Goal: Transaction & Acquisition: Download file/media

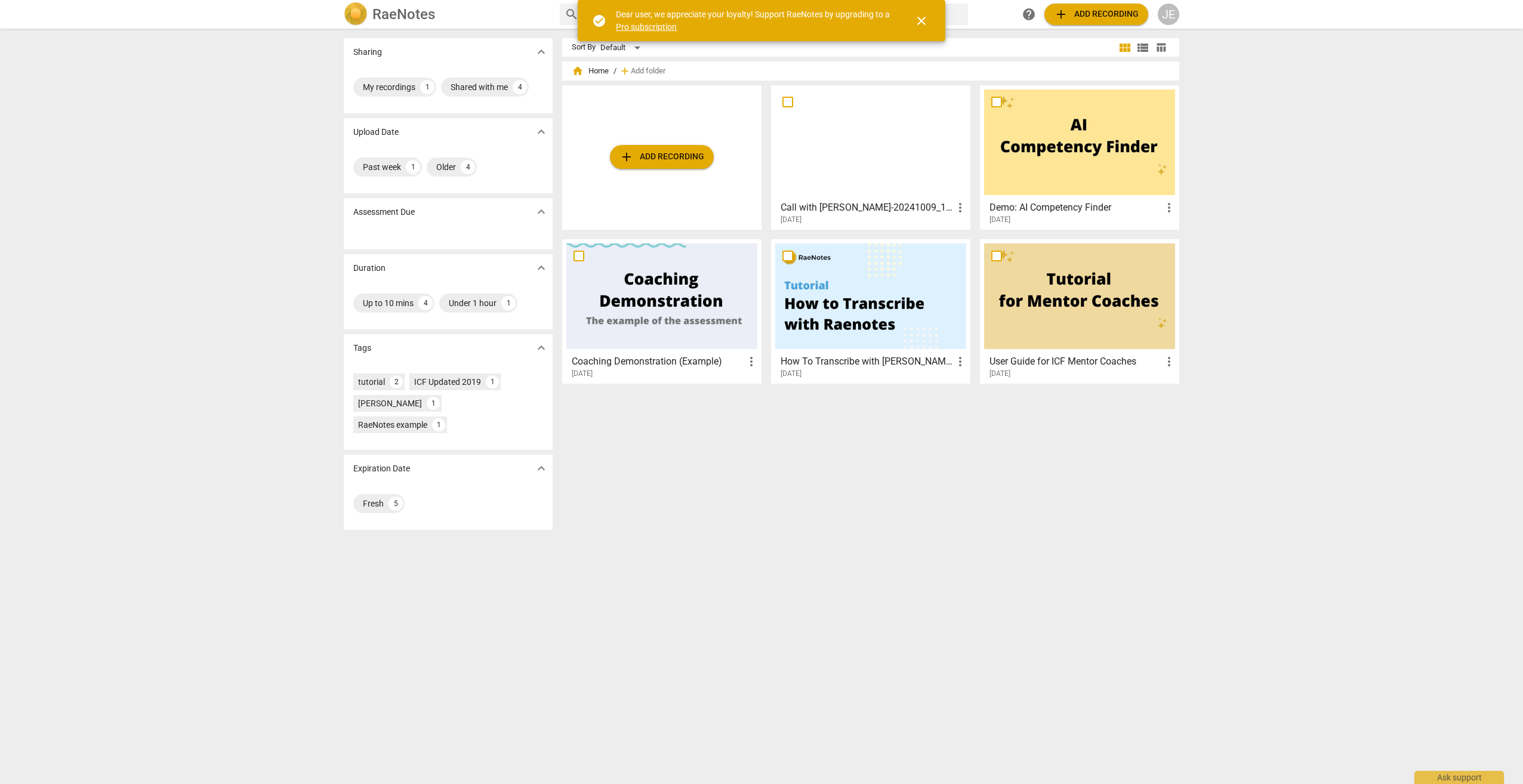
click at [871, 202] on h3 "Call with [PERSON_NAME]-20241009_132326-Meeting Recording" at bounding box center [867, 207] width 172 height 14
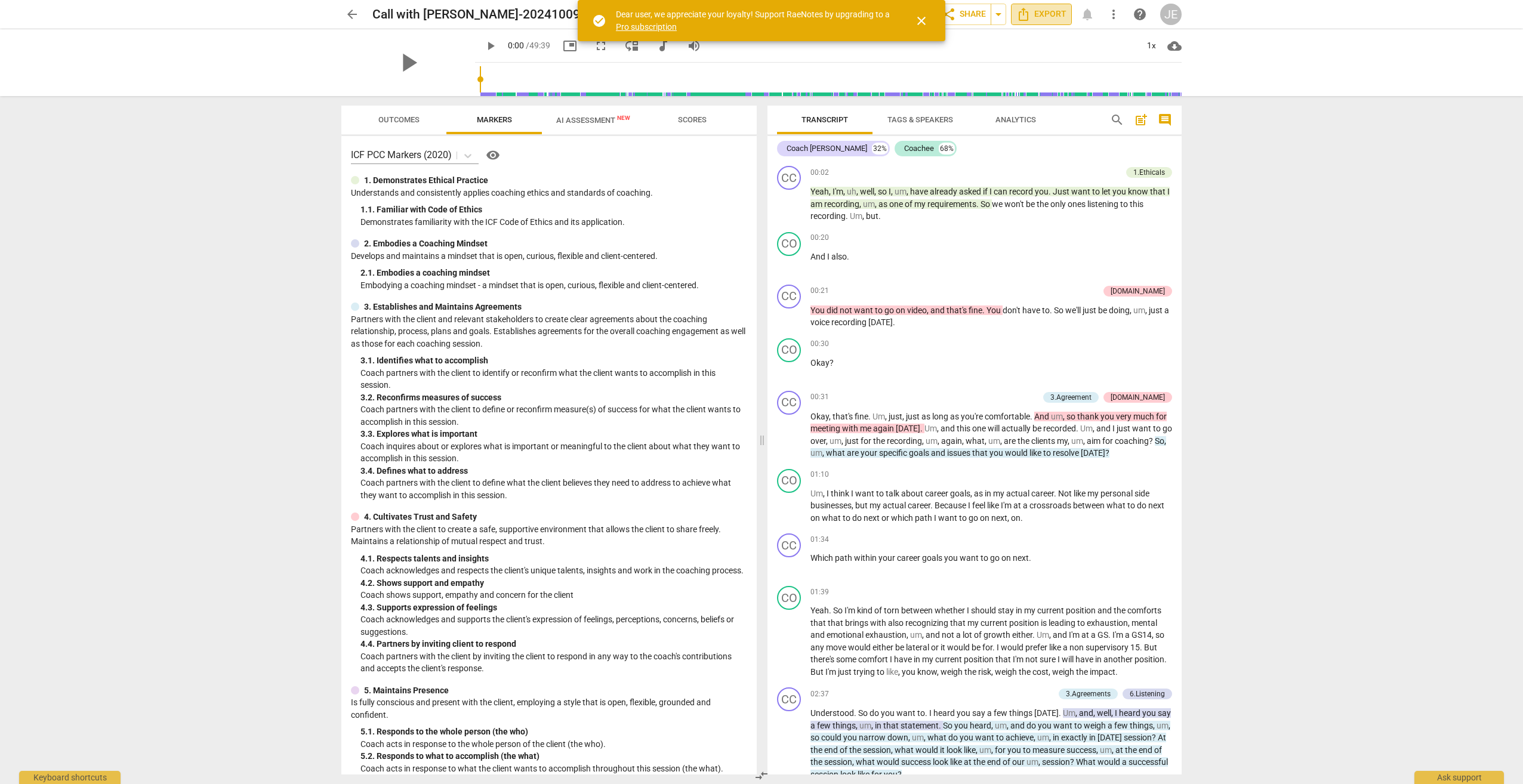
click at [1038, 14] on span "Export" at bounding box center [1042, 14] width 50 height 14
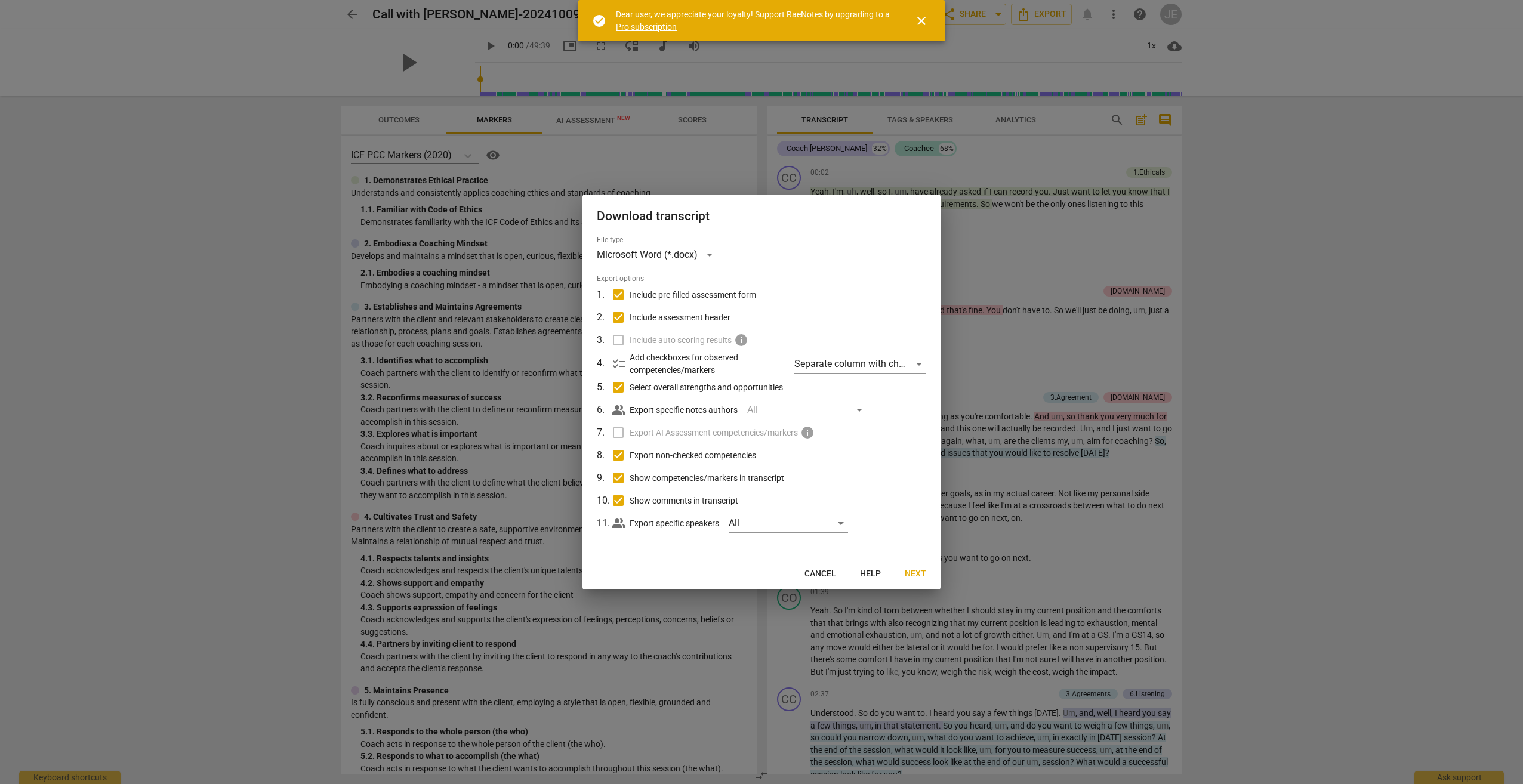
click at [618, 431] on label "Export AI Assessment competencies/markers info" at bounding box center [760, 433] width 313 height 23
click at [924, 573] on span "Next" at bounding box center [915, 574] width 21 height 12
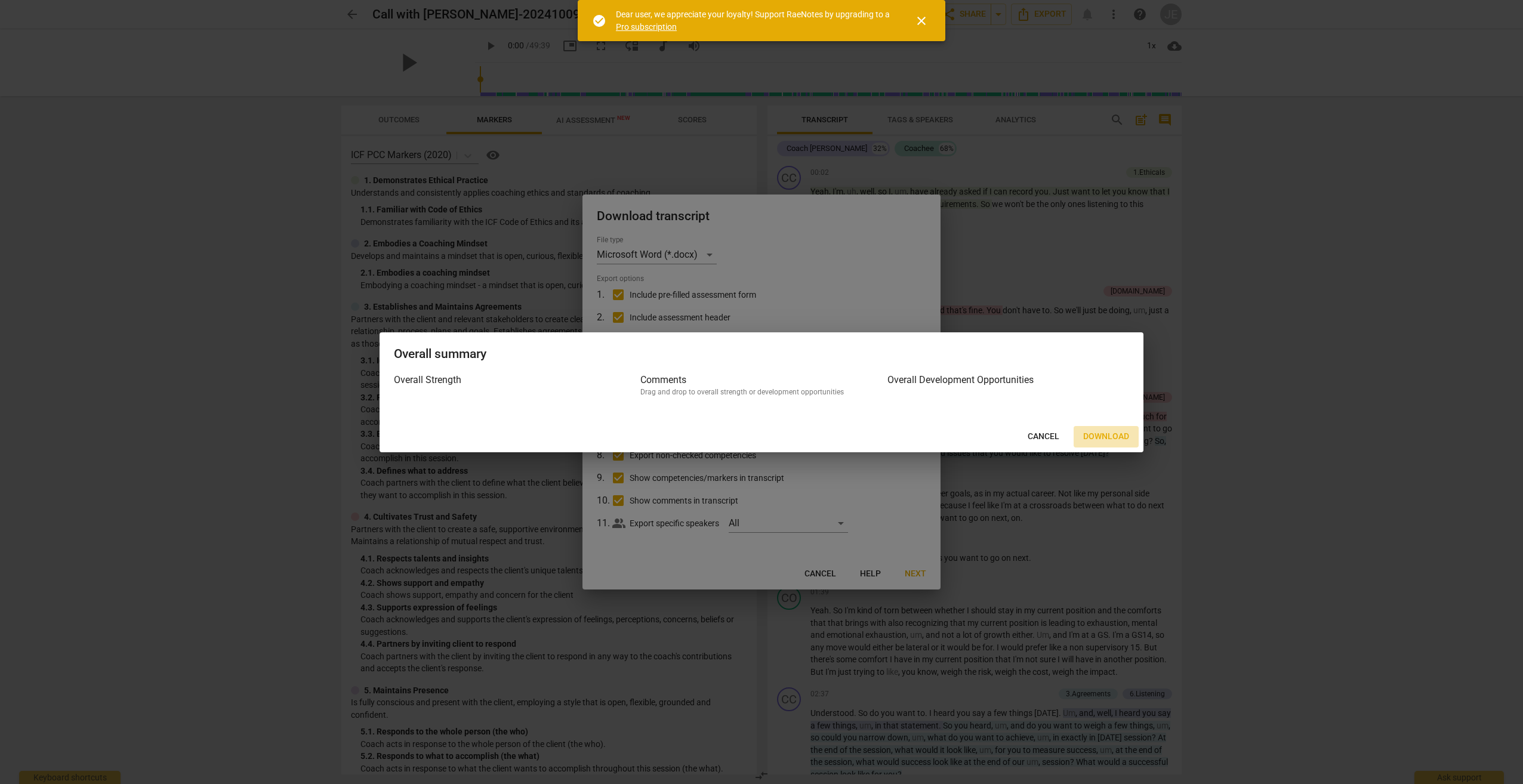
click at [1101, 437] on span "Download" at bounding box center [1106, 436] width 46 height 12
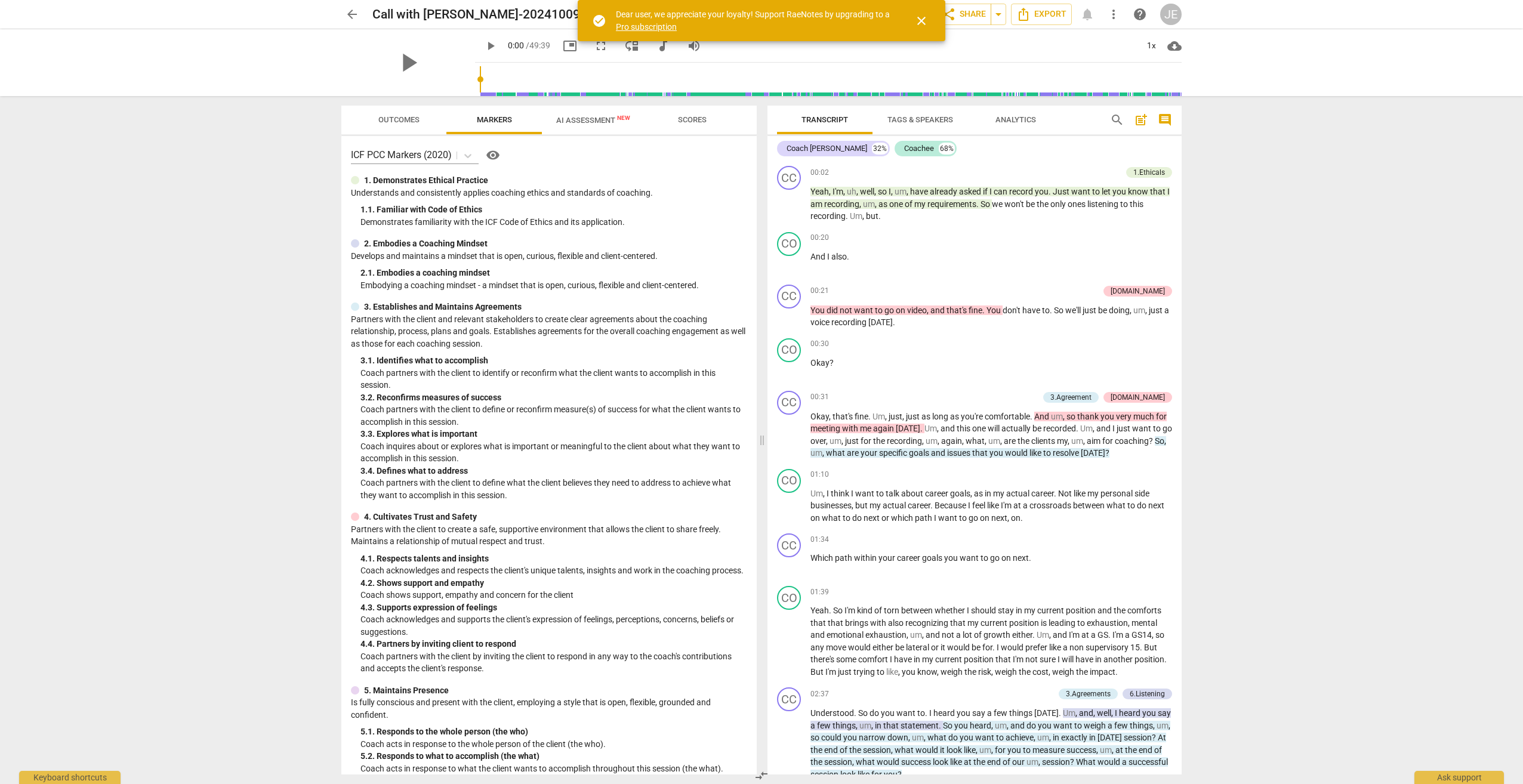
click at [1216, 15] on div "arrow_back Call with [PERSON_NAME]-20241009_132326-Meeting Recording edit star …" at bounding box center [762, 14] width 1504 height 29
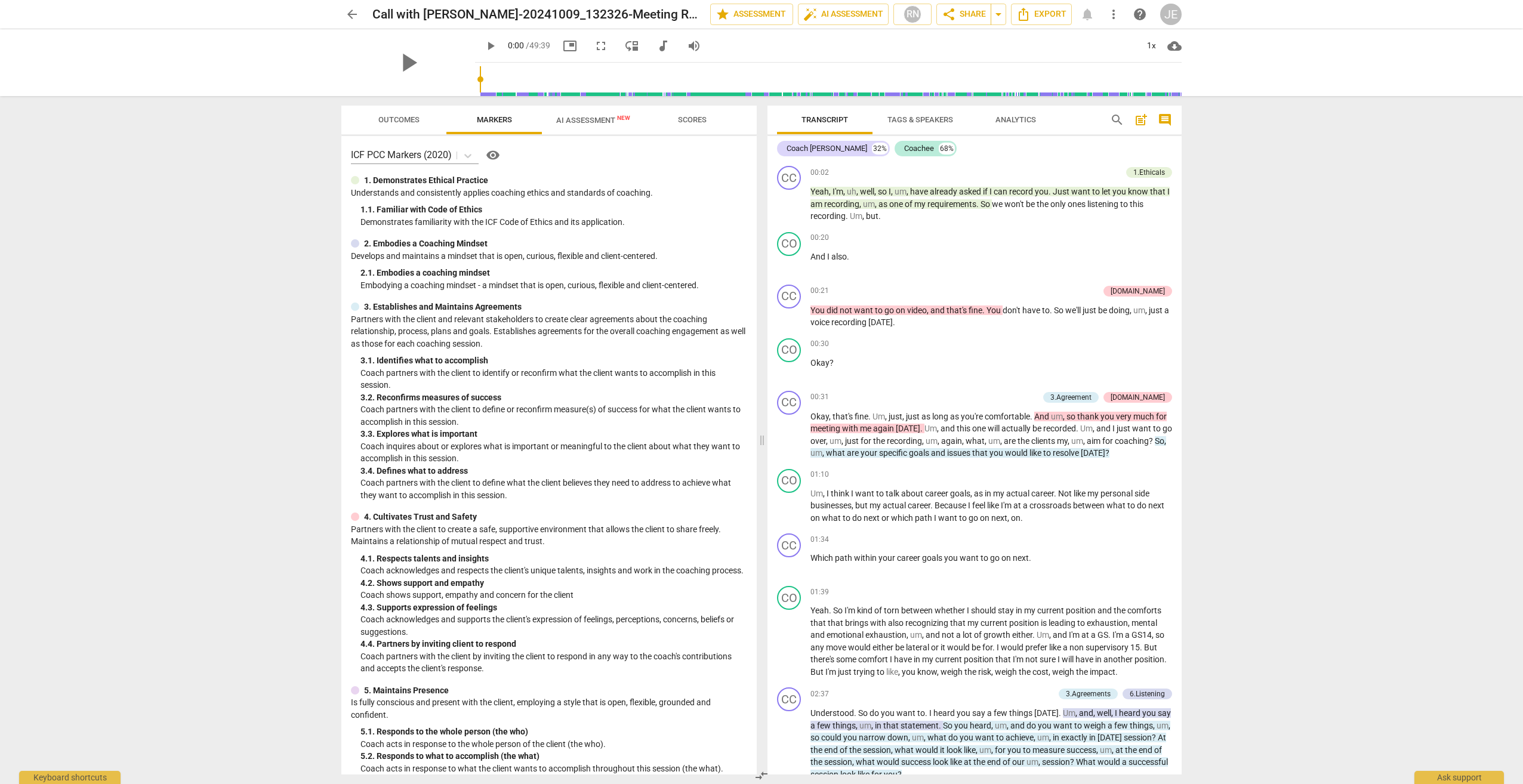
click at [602, 114] on span "AI Assessment New" at bounding box center [593, 120] width 102 height 18
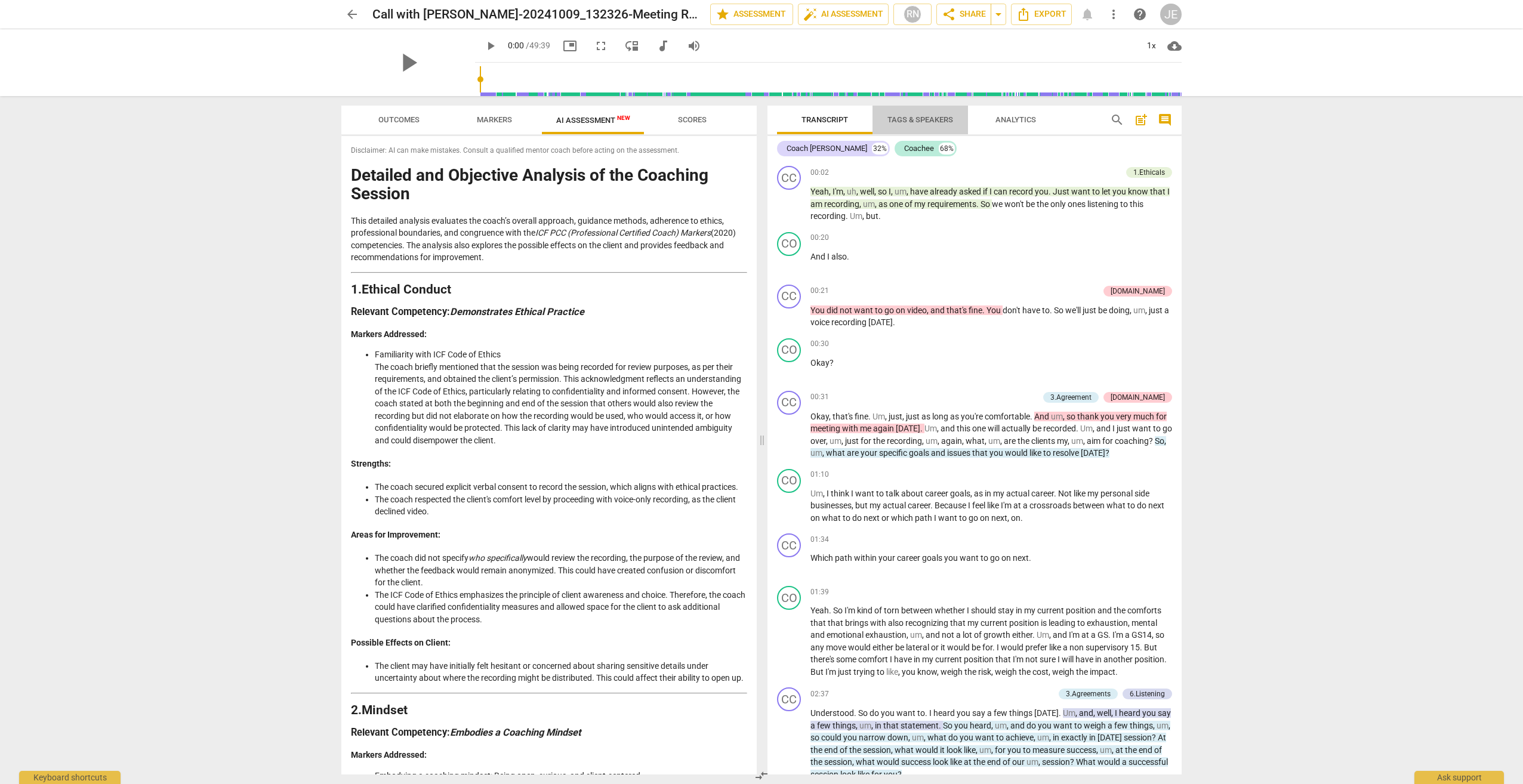
click at [933, 123] on span "Tags & Speakers" at bounding box center [920, 119] width 66 height 9
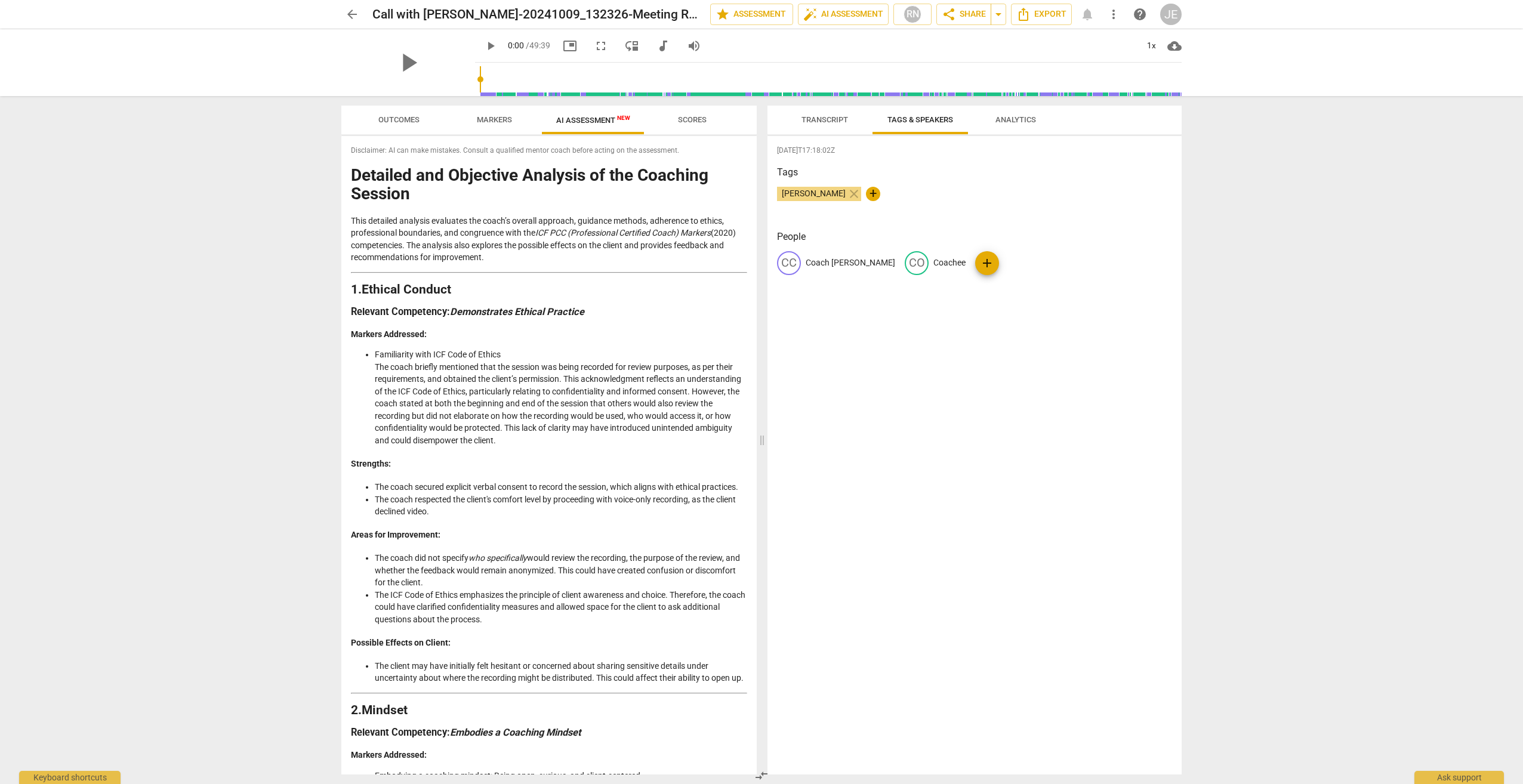
click at [1026, 122] on span "Analytics" at bounding box center [1015, 119] width 41 height 9
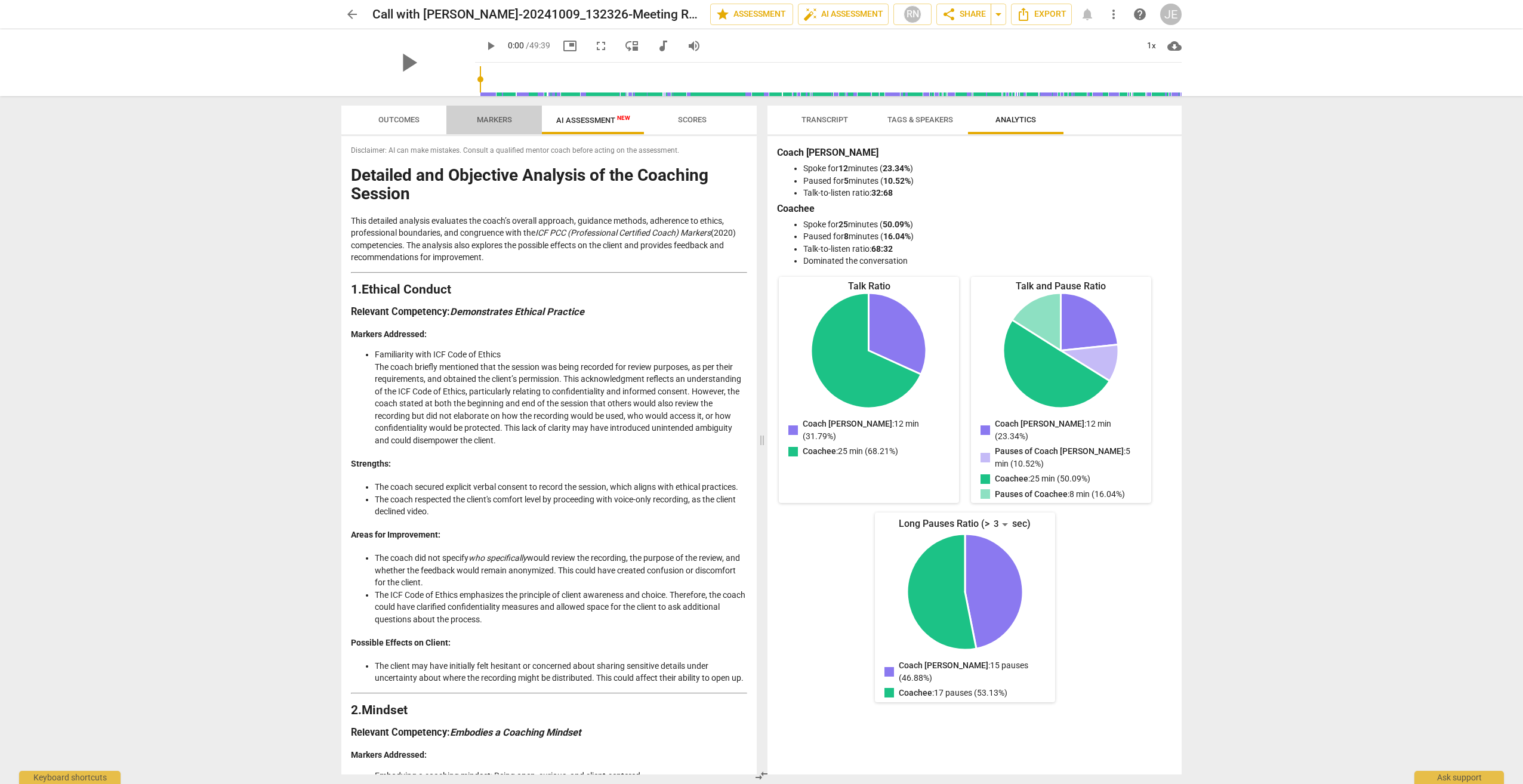
click at [490, 115] on span "Markers" at bounding box center [495, 119] width 35 height 9
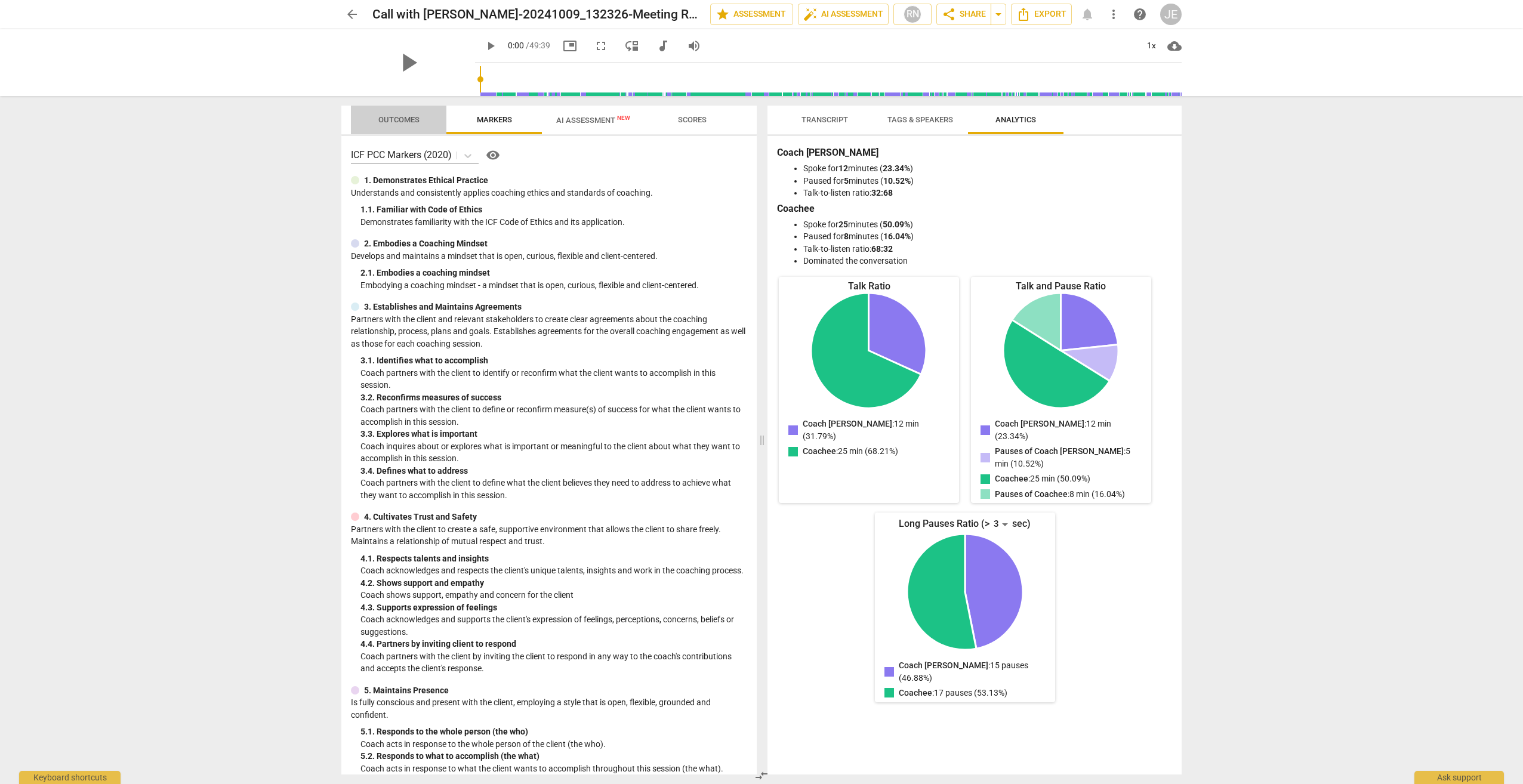
click at [387, 121] on span "Outcomes" at bounding box center [399, 119] width 41 height 9
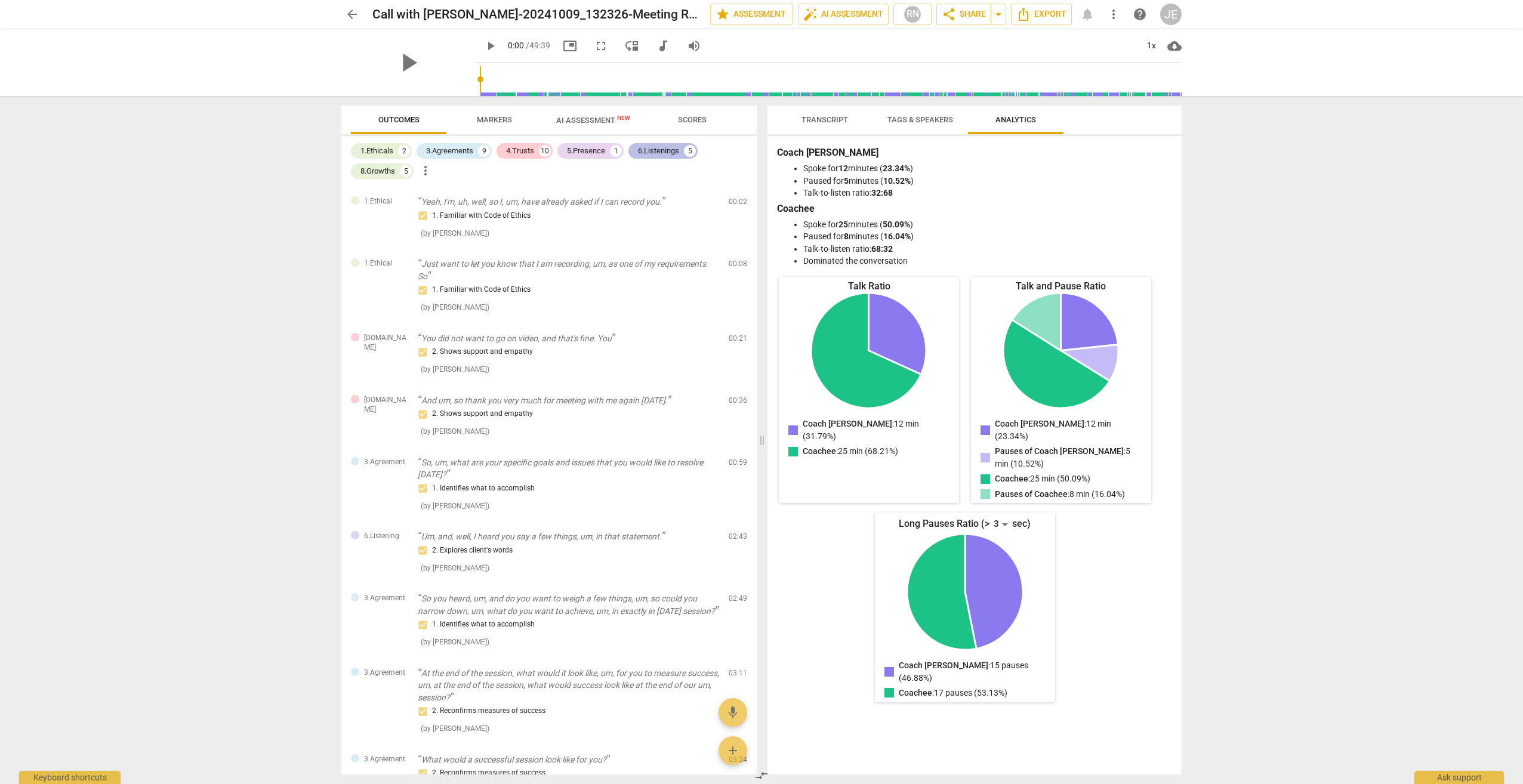
drag, startPoint x: 352, startPoint y: 119, endPoint x: 672, endPoint y: 152, distance: 321.7
click at [672, 152] on div "Outcomes Markers AI Assessment New Scores 1.Ethicals 2 3.Agreements 9 4.Trusts …" at bounding box center [548, 439] width 415 height 668
drag, startPoint x: 329, startPoint y: 148, endPoint x: 153, endPoint y: 287, distance: 224.3
drag, startPoint x: 153, startPoint y: 287, endPoint x: 180, endPoint y: 74, distance: 214.7
click at [180, 74] on div "play_arrow play_arrow 0:00 / 49:39 picture_in_picture fullscreen move_down audi…" at bounding box center [762, 63] width 1504 height 67
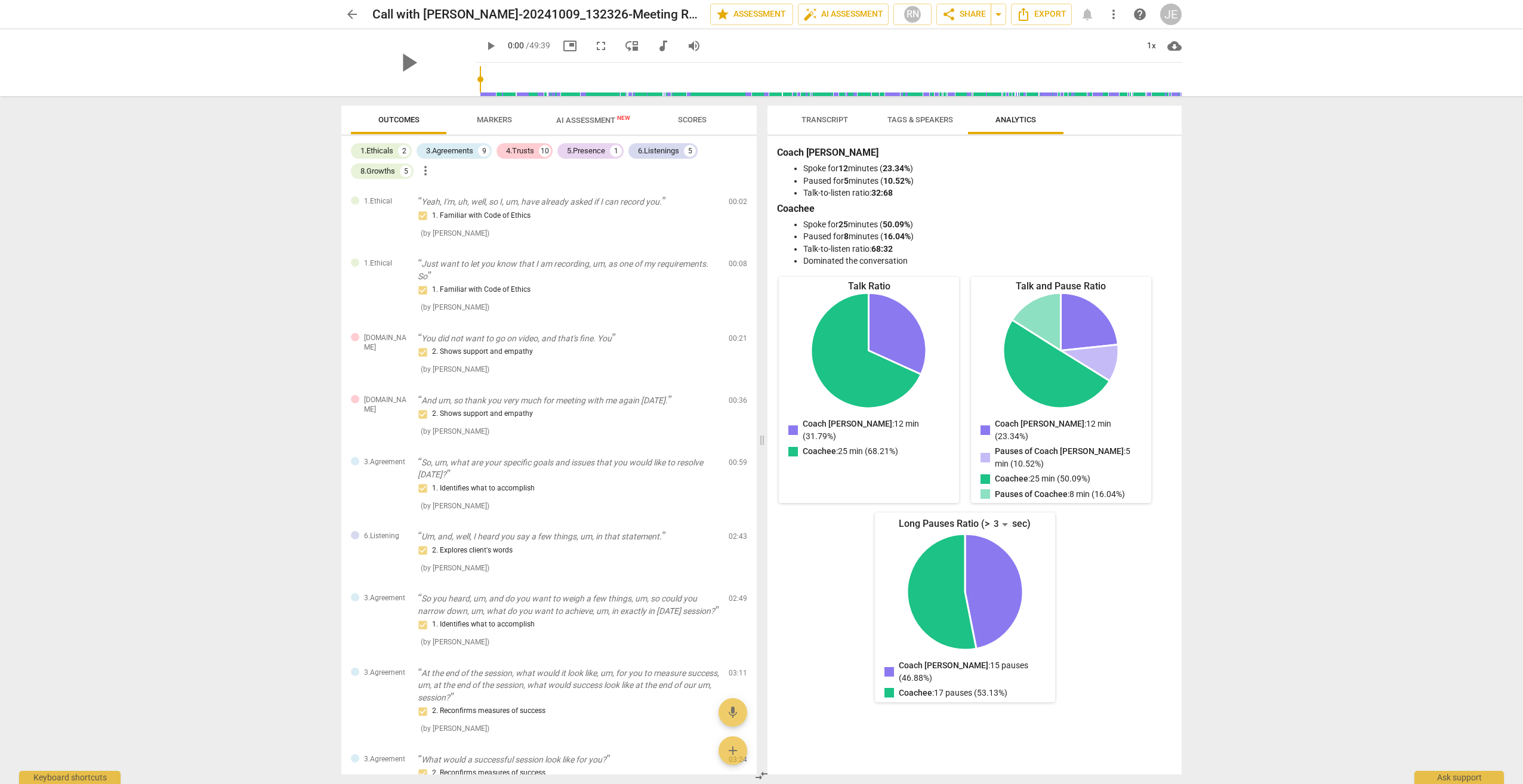
click at [834, 124] on span "Transcript" at bounding box center [824, 119] width 46 height 9
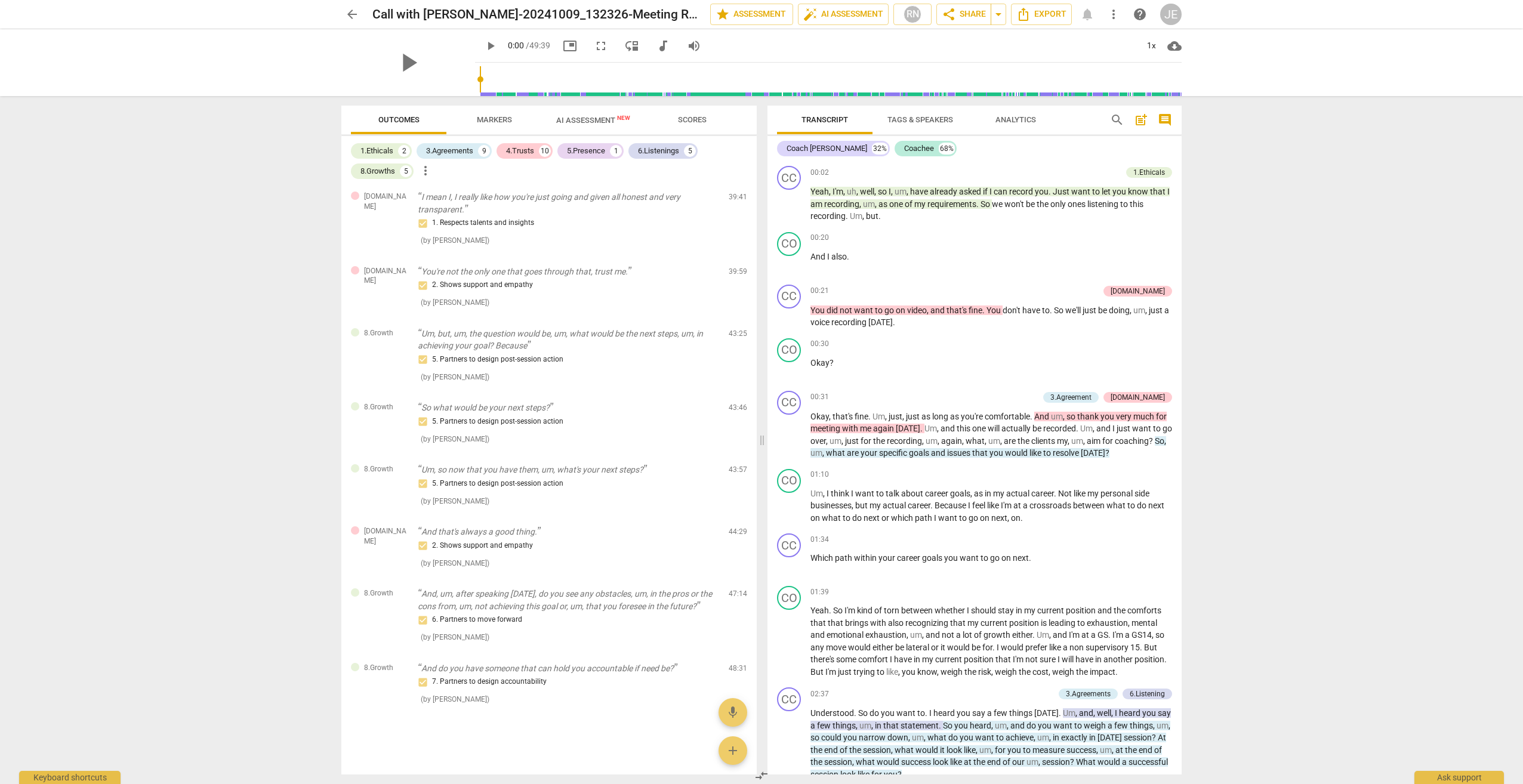
scroll to position [1628, 0]
drag, startPoint x: 277, startPoint y: 112, endPoint x: 596, endPoint y: 746, distance: 709.7
click at [596, 746] on div "arrow_back Call with [PERSON_NAME]-20241009_132326-Meeting Recording edit star …" at bounding box center [762, 392] width 1523 height 784
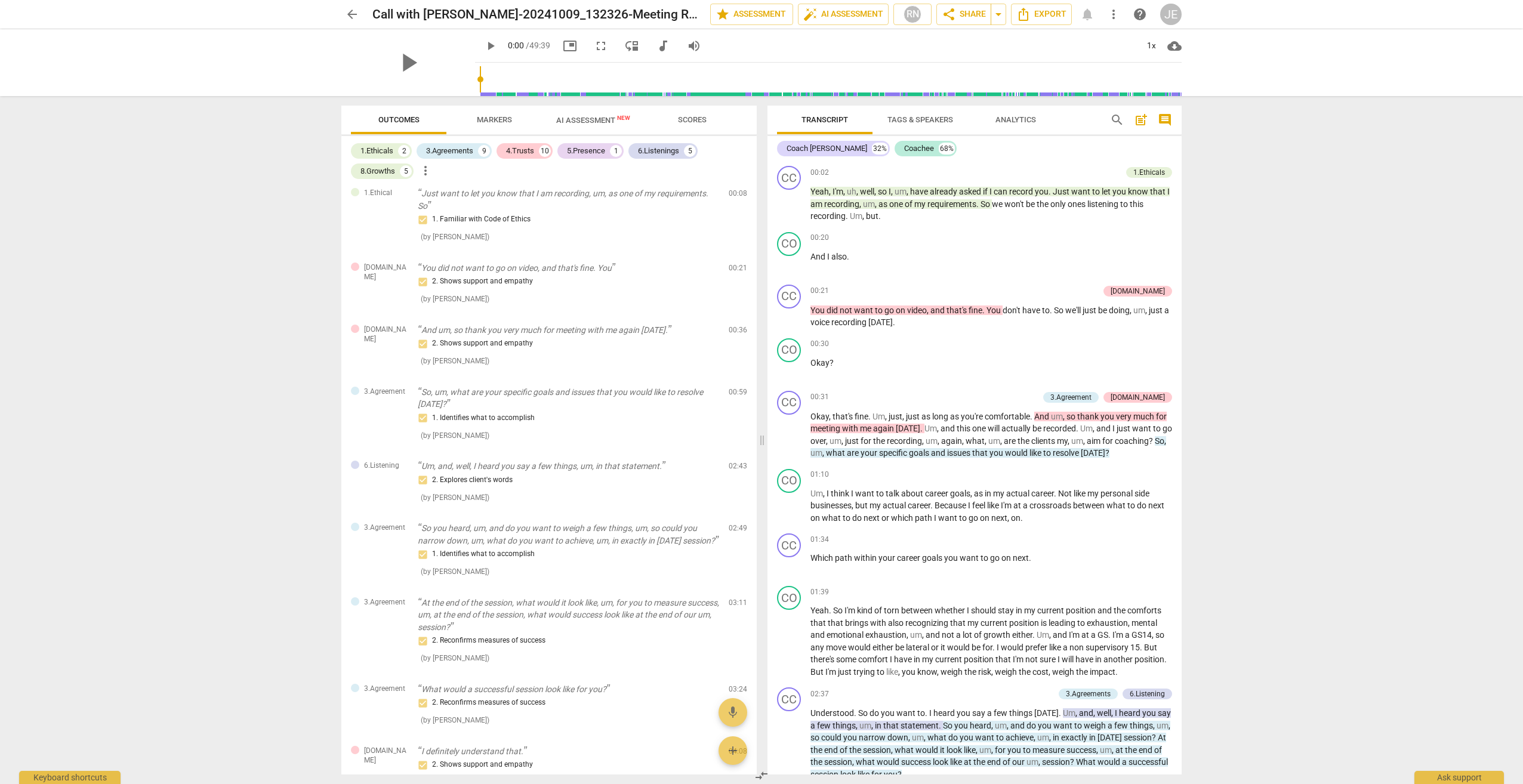
scroll to position [0, 0]
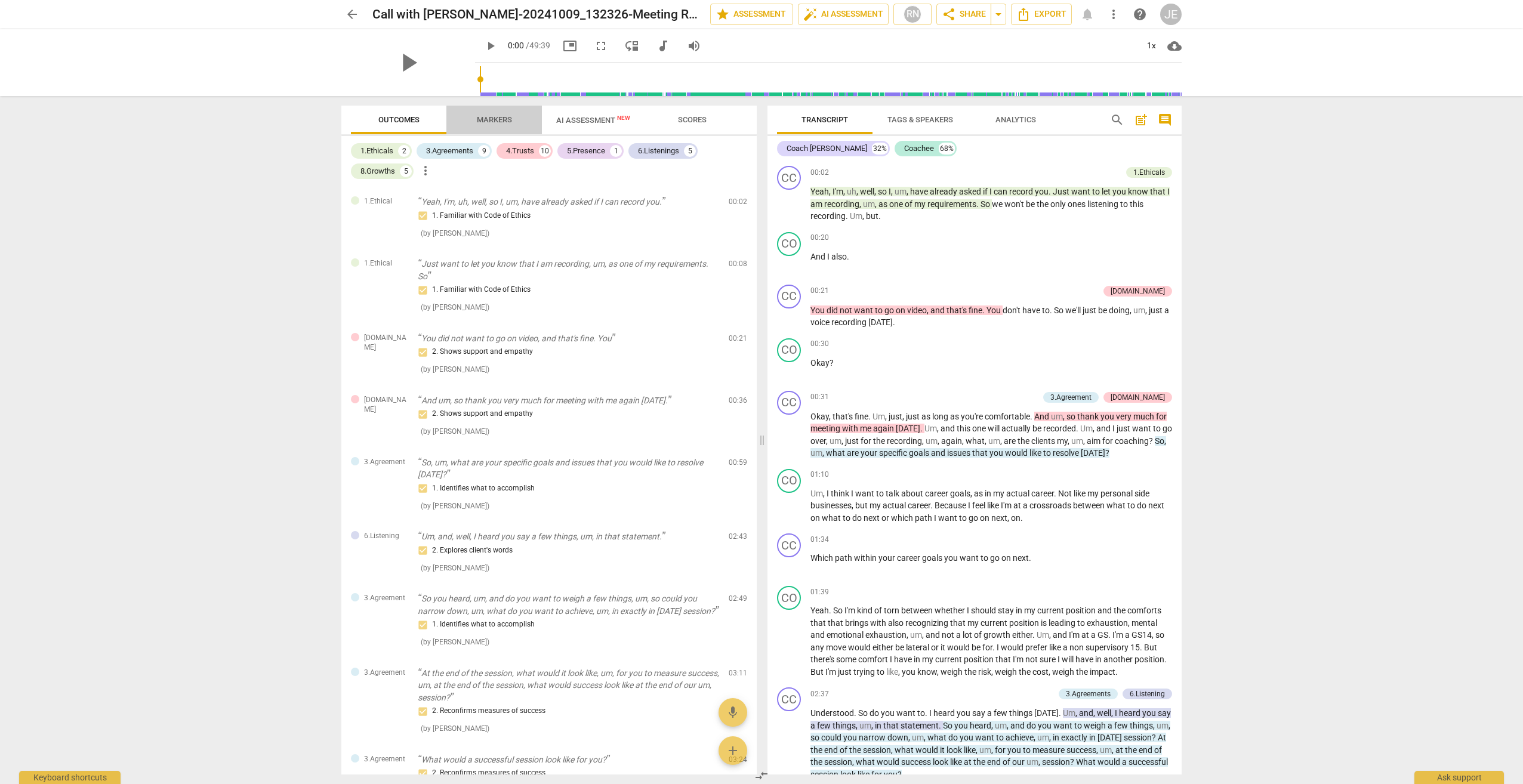
click at [490, 127] on span "Markers" at bounding box center [494, 120] width 64 height 16
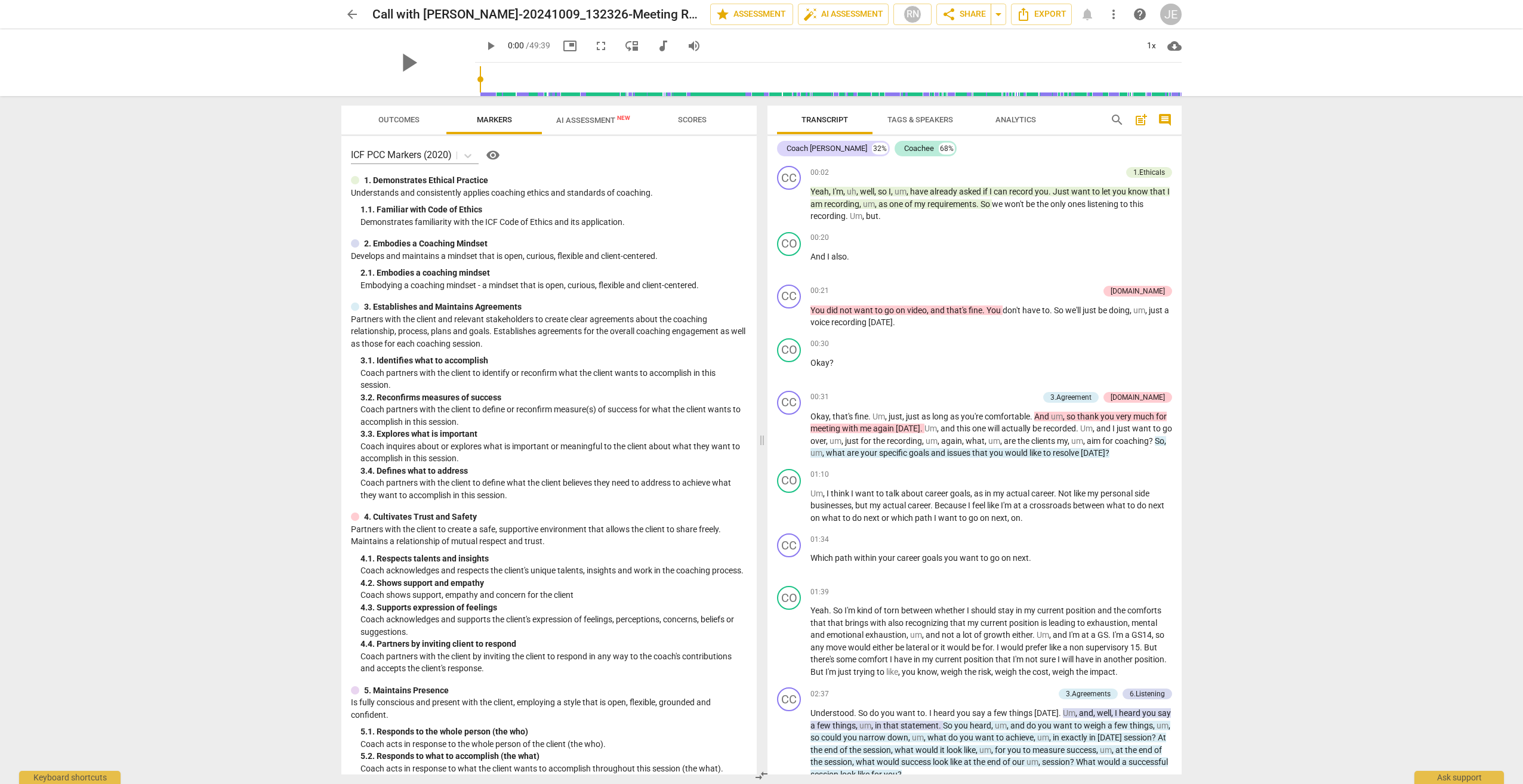
click at [575, 125] on span "AI Assessment New" at bounding box center [593, 120] width 102 height 18
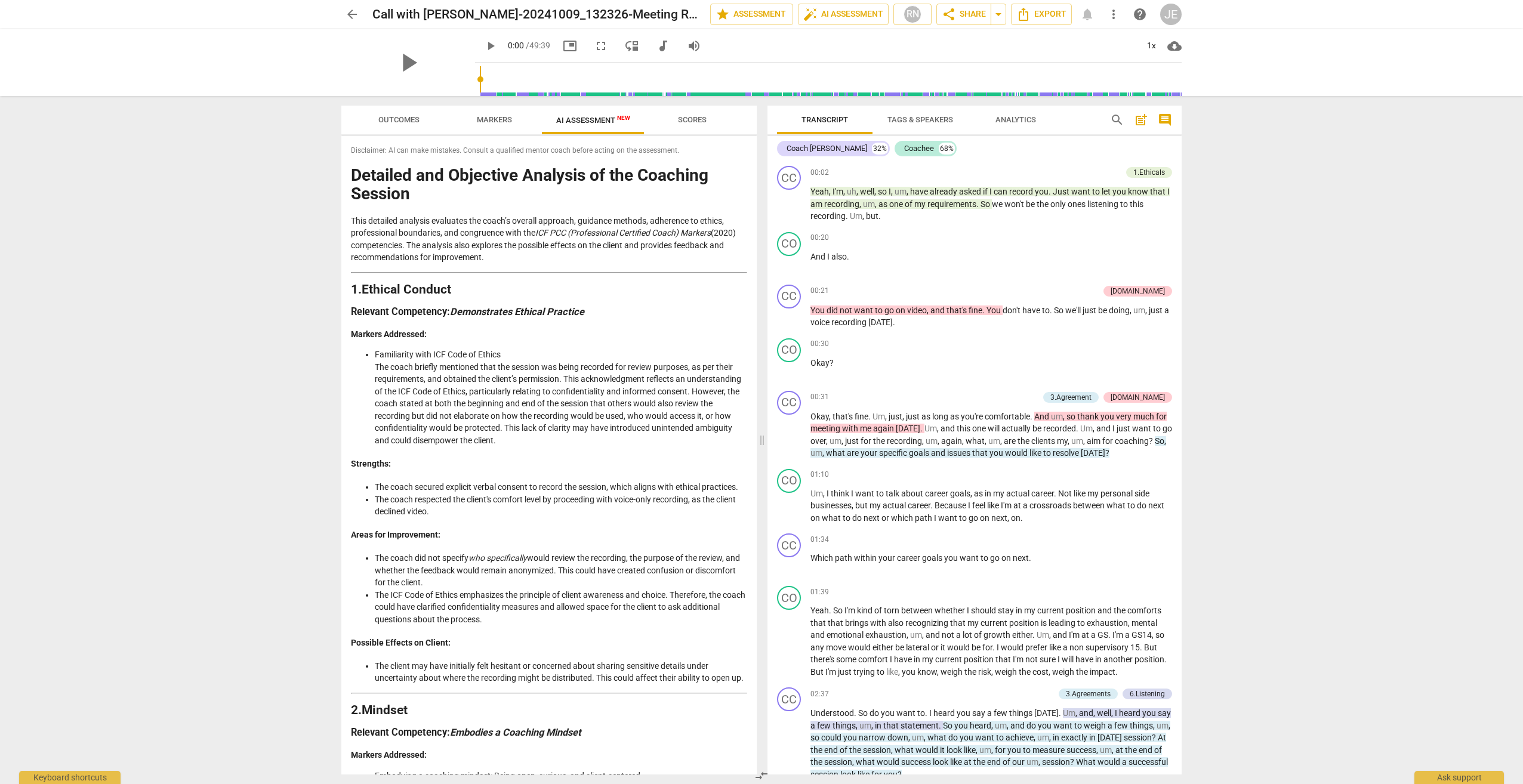
click at [349, 177] on div "Disclaimer: AI can make mistakes. Consult a qualified mentor coach before actin…" at bounding box center [548, 455] width 415 height 638
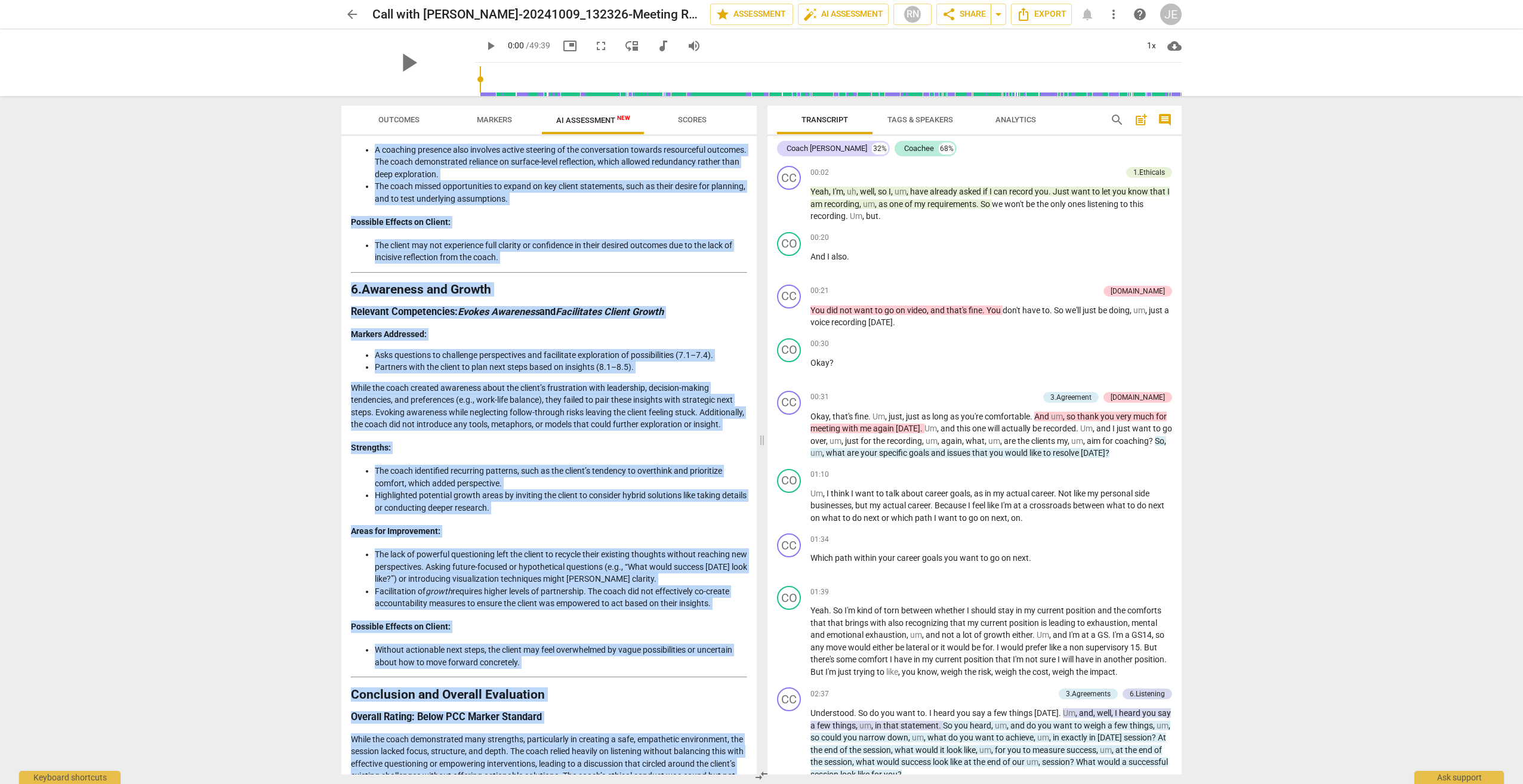
scroll to position [2286, 0]
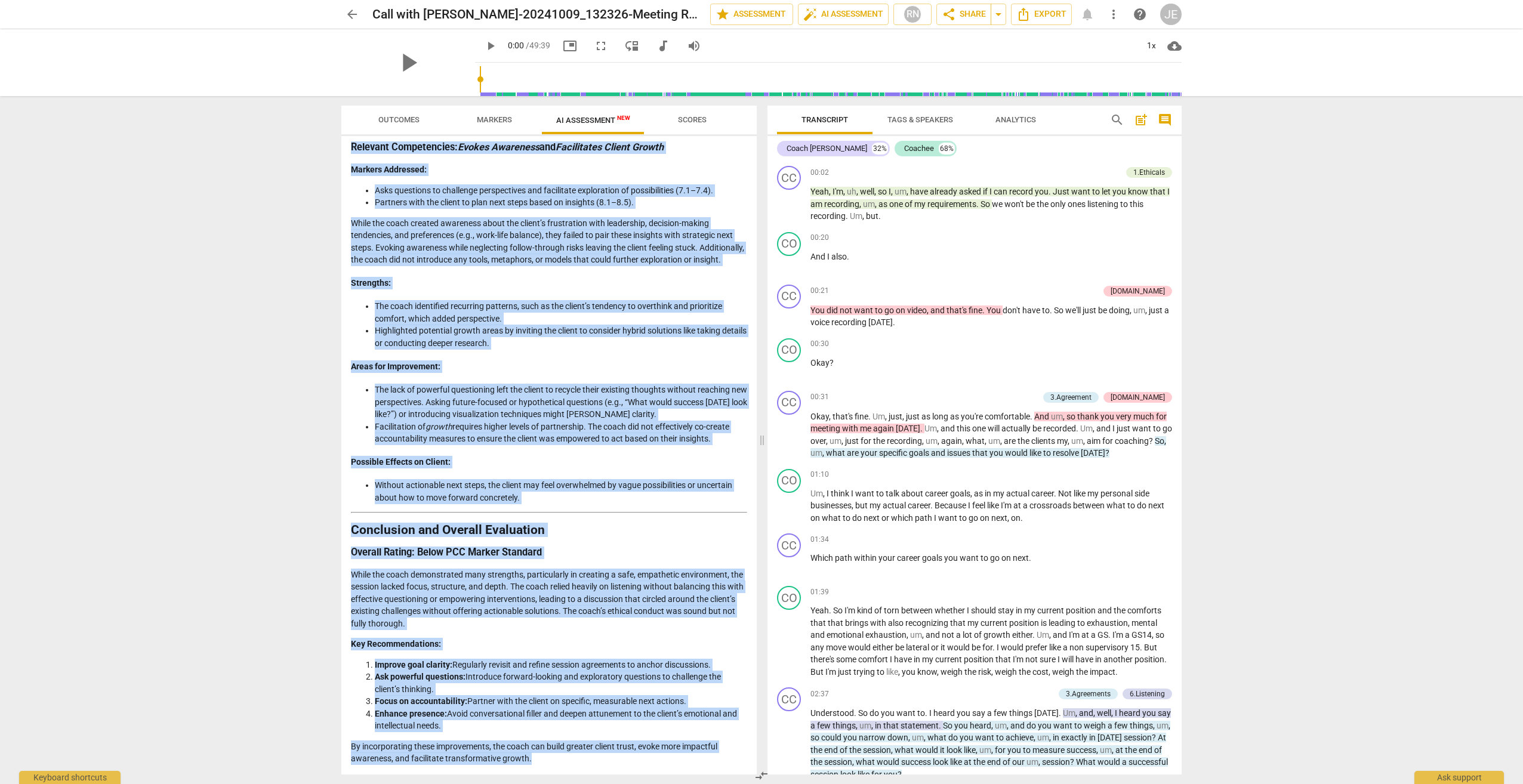
drag, startPoint x: 352, startPoint y: 177, endPoint x: 607, endPoint y: 771, distance: 646.4
click at [607, 771] on div "Disclaimer: AI can make mistakes. Consult a qualified mentor coach before actin…" at bounding box center [548, 455] width 415 height 638
drag, startPoint x: 607, startPoint y: 771, endPoint x: 515, endPoint y: 757, distance: 93.1
copy div "Loremips dol Sitametco Adipisci el sed Doeiusmo Tempori Utla etdolore magnaali …"
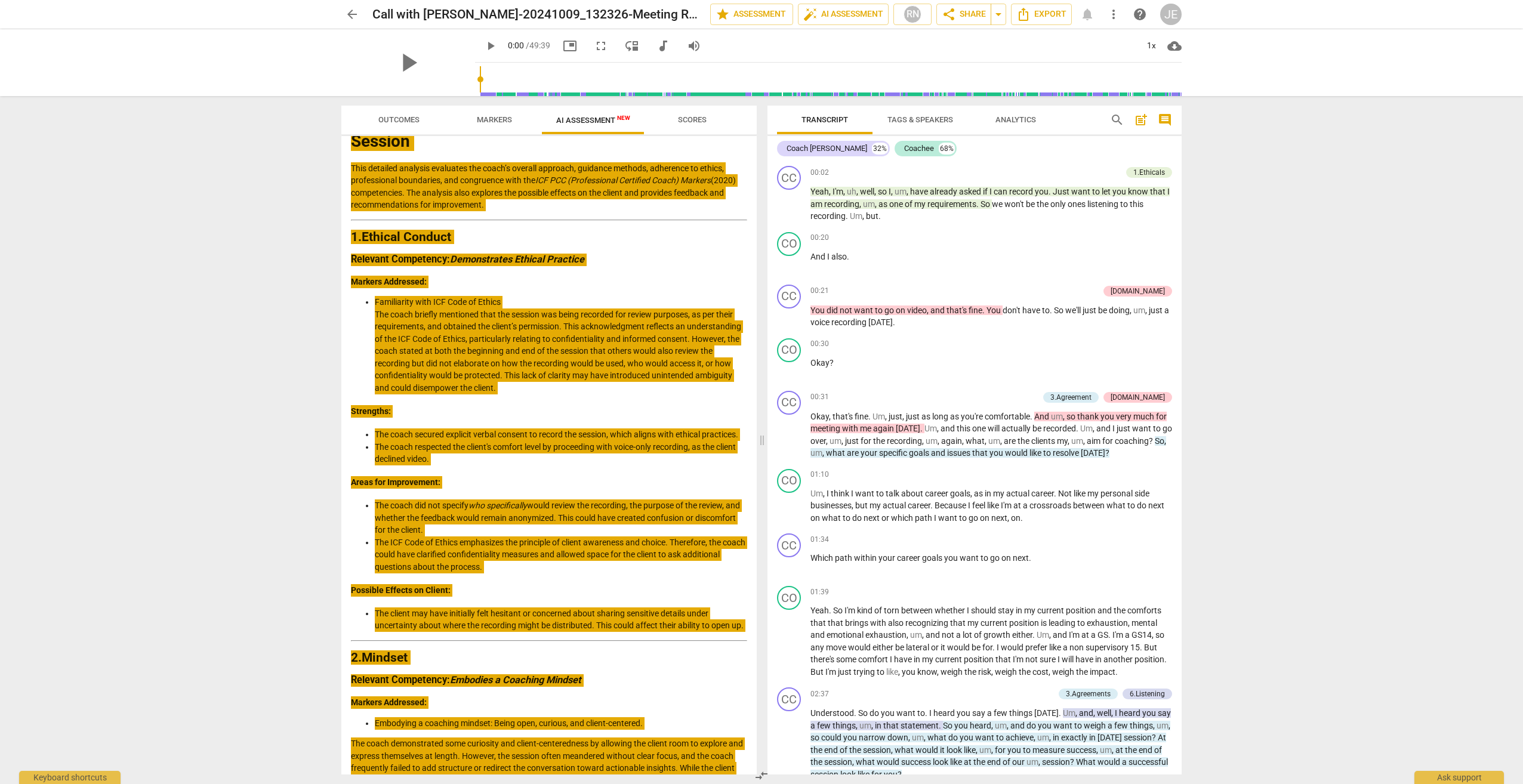
scroll to position [0, 0]
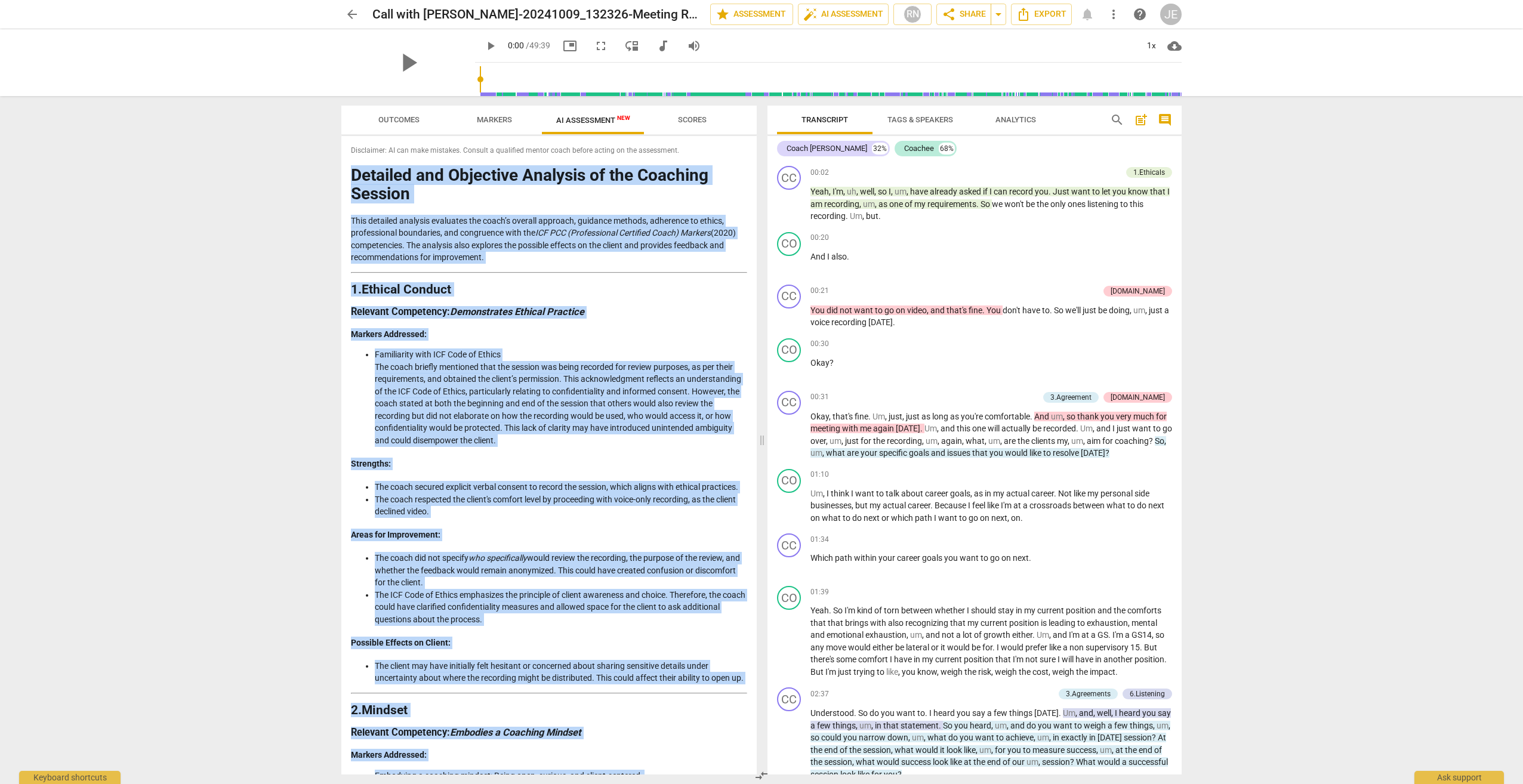
click at [688, 125] on span "Scores" at bounding box center [692, 120] width 57 height 16
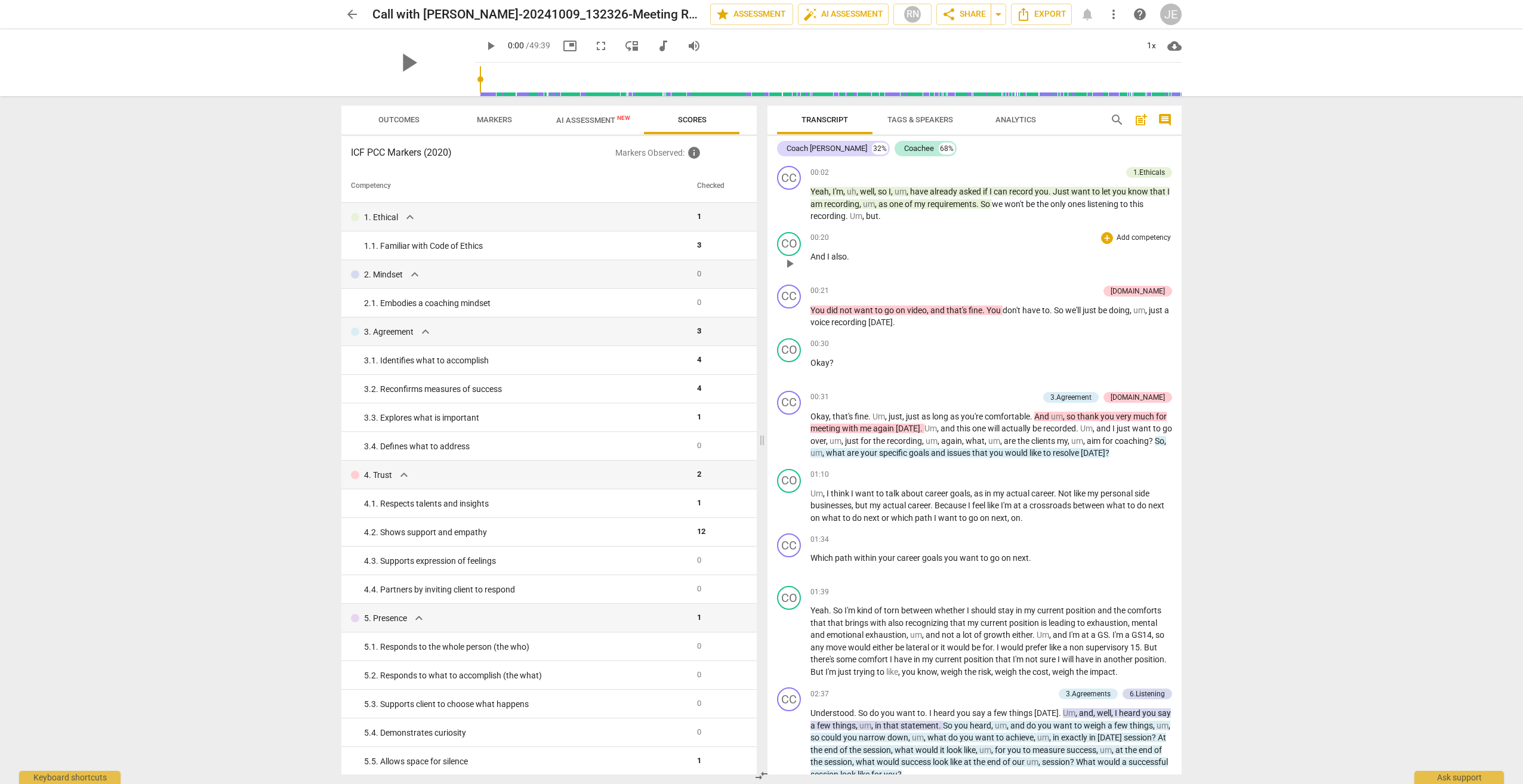
scroll to position [119, 0]
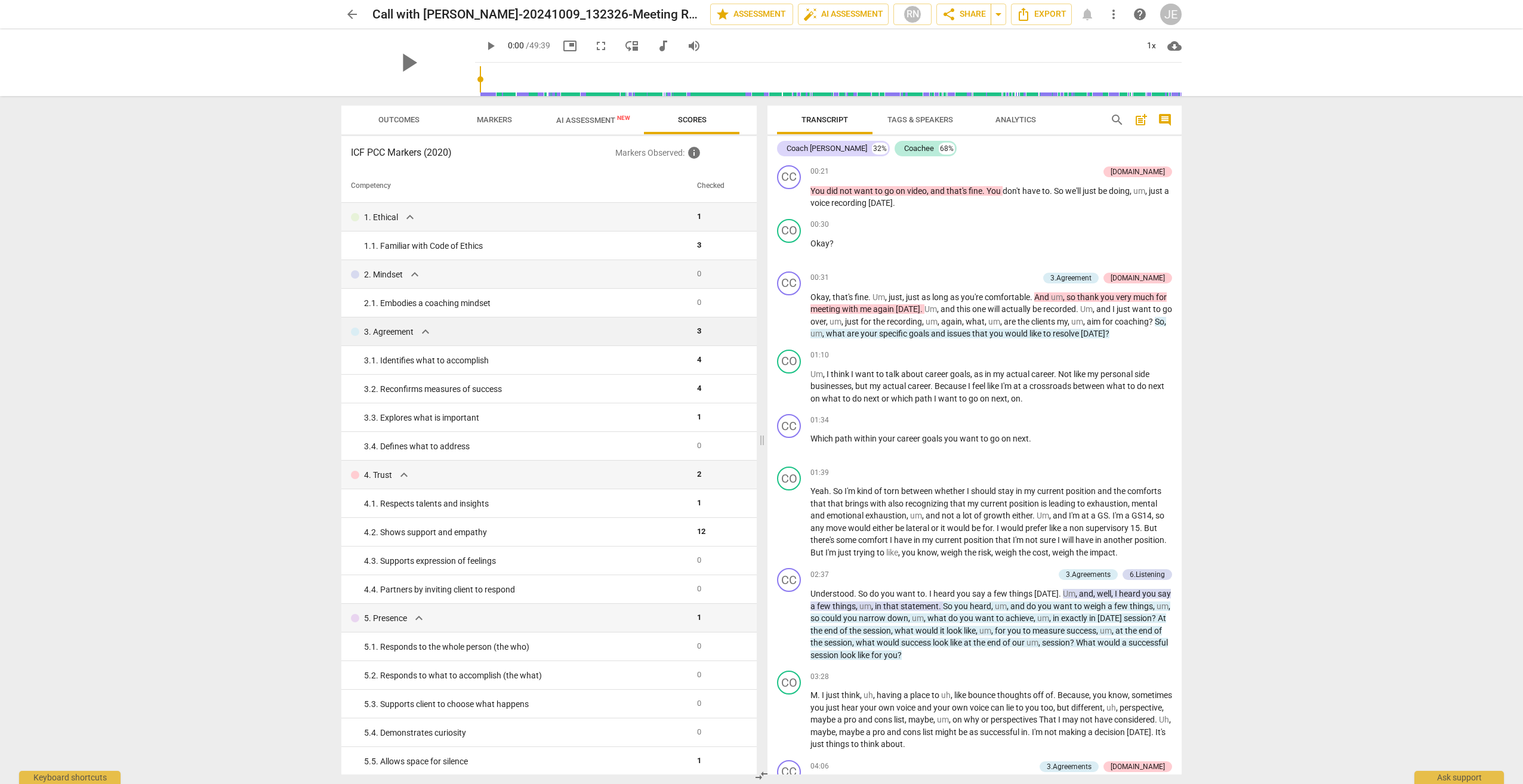
click at [420, 329] on span "expand_more" at bounding box center [425, 331] width 14 height 14
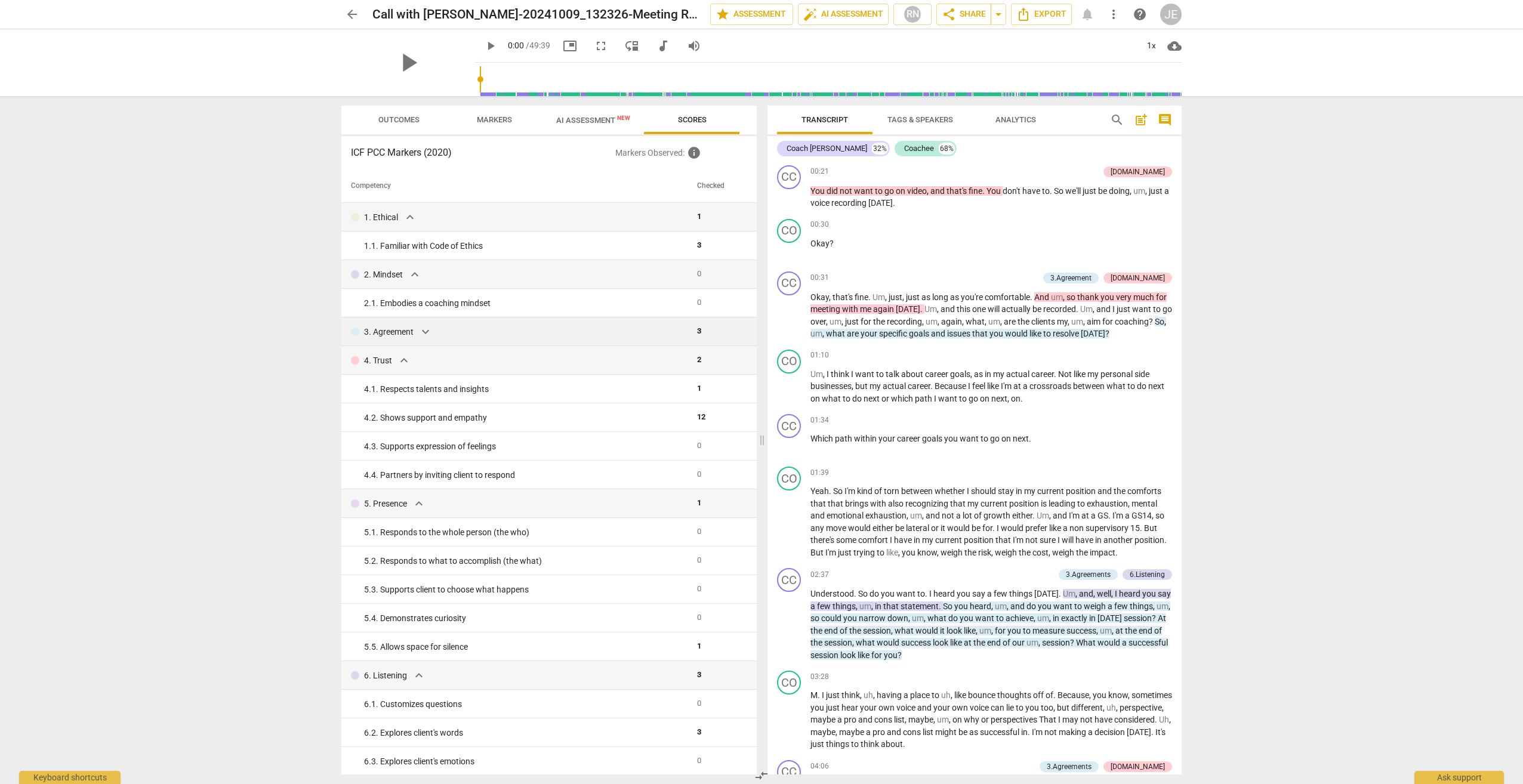
click at [420, 329] on span "expand_more" at bounding box center [425, 331] width 14 height 14
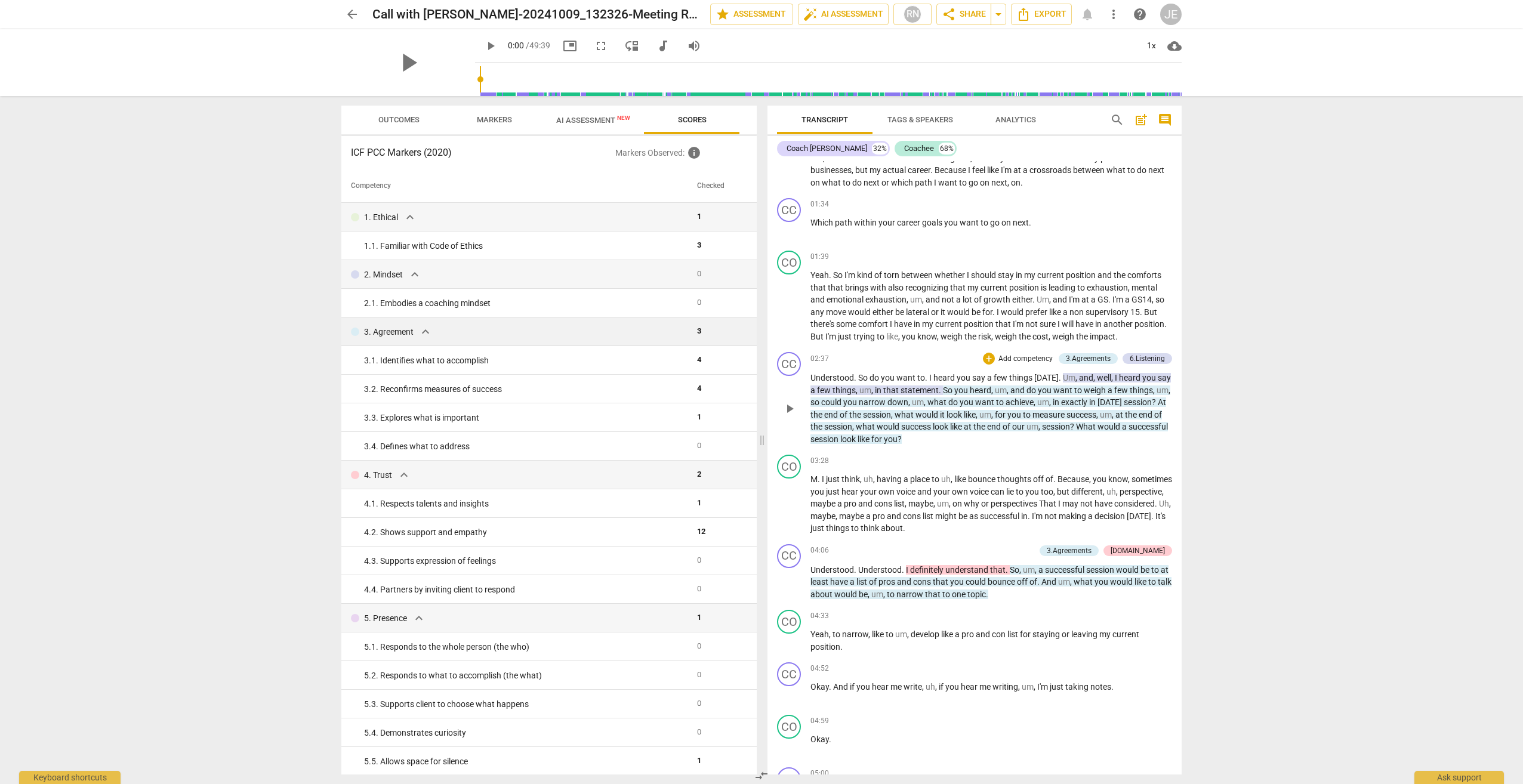
scroll to position [477, 0]
